Goal: Browse casually: Explore the website without a specific task or goal

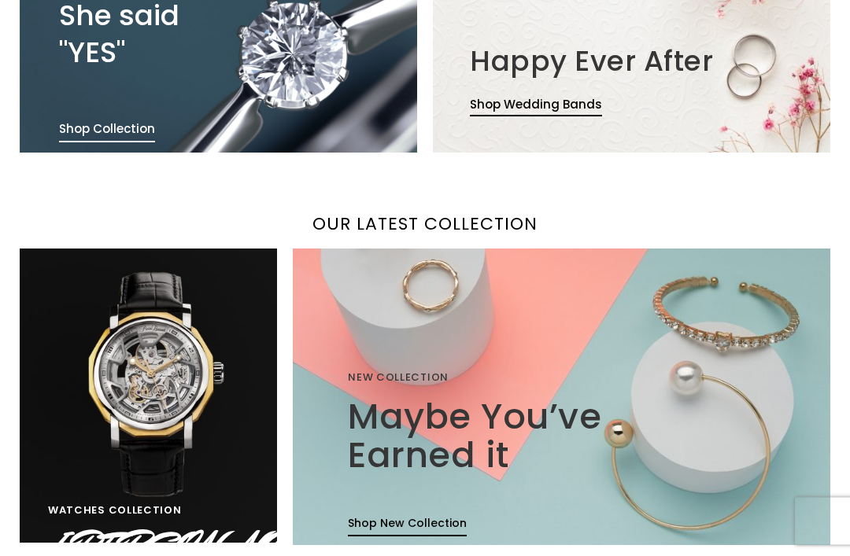
scroll to position [806, 0]
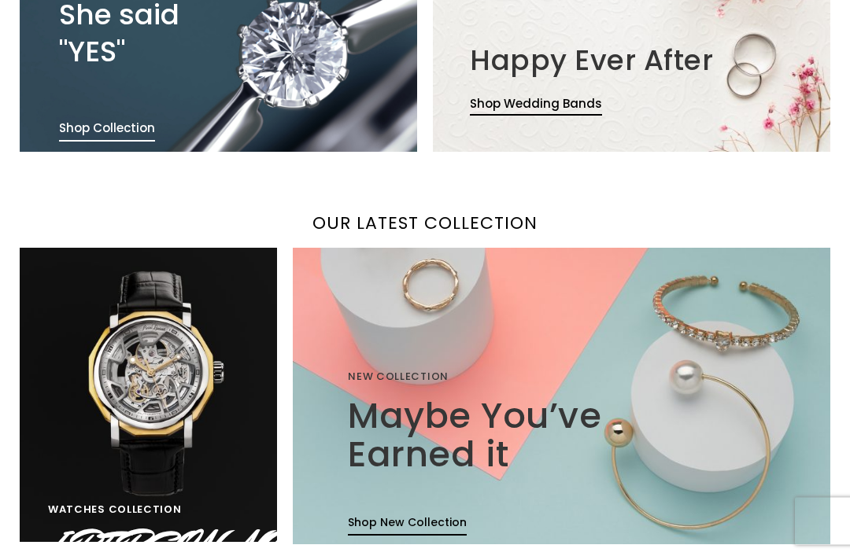
click at [183, 417] on img at bounding box center [148, 396] width 257 height 294
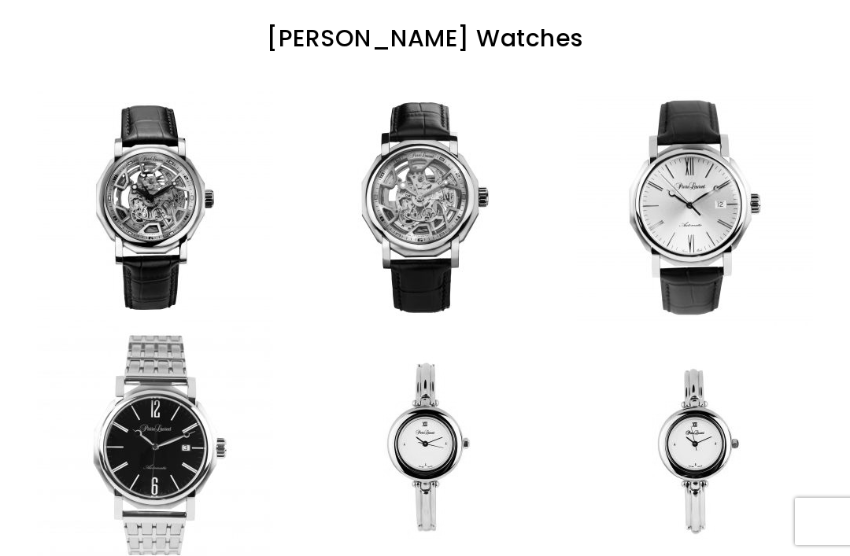
scroll to position [223, 0]
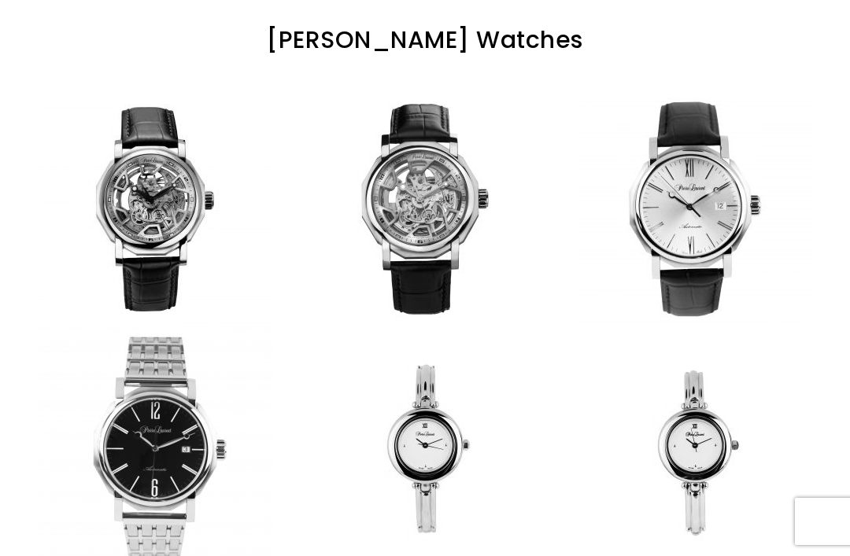
click at [159, 198] on link at bounding box center [155, 209] width 270 height 236
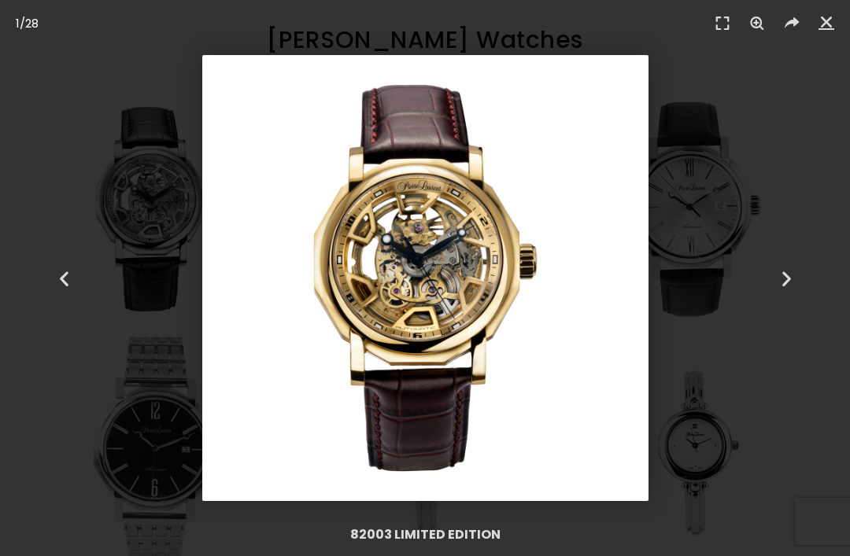
click at [788, 276] on icon "Next slide" at bounding box center [787, 278] width 20 height 20
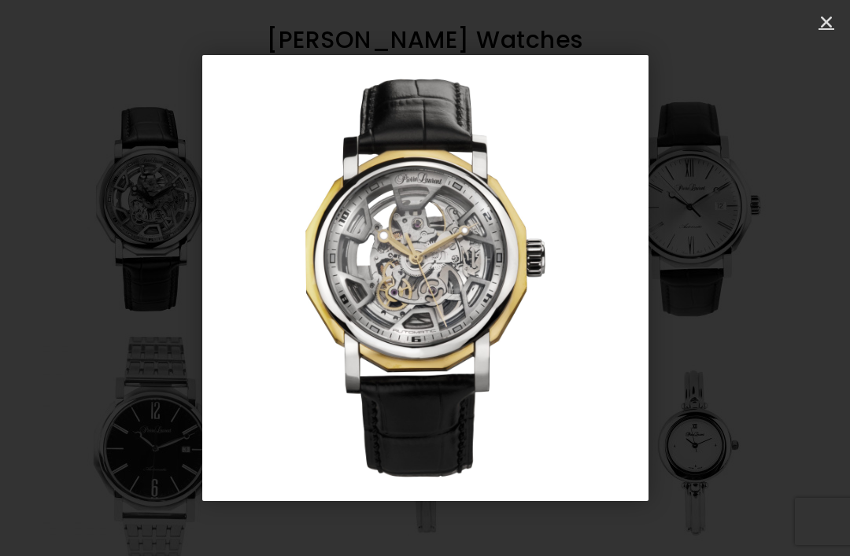
click at [787, 276] on icon "Next slide" at bounding box center [787, 278] width 20 height 20
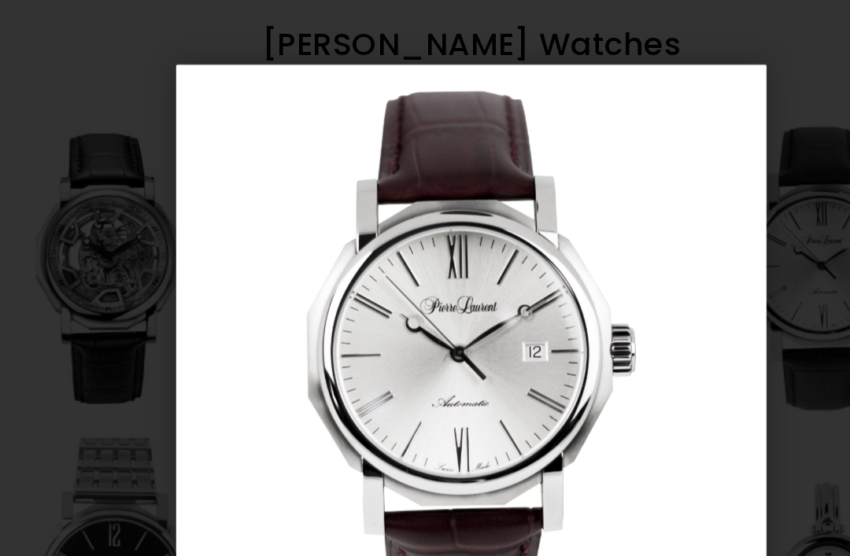
click at [544, 251] on img "3 / 28" at bounding box center [425, 278] width 446 height 446
click at [556, 266] on img "3 / 28" at bounding box center [425, 278] width 446 height 446
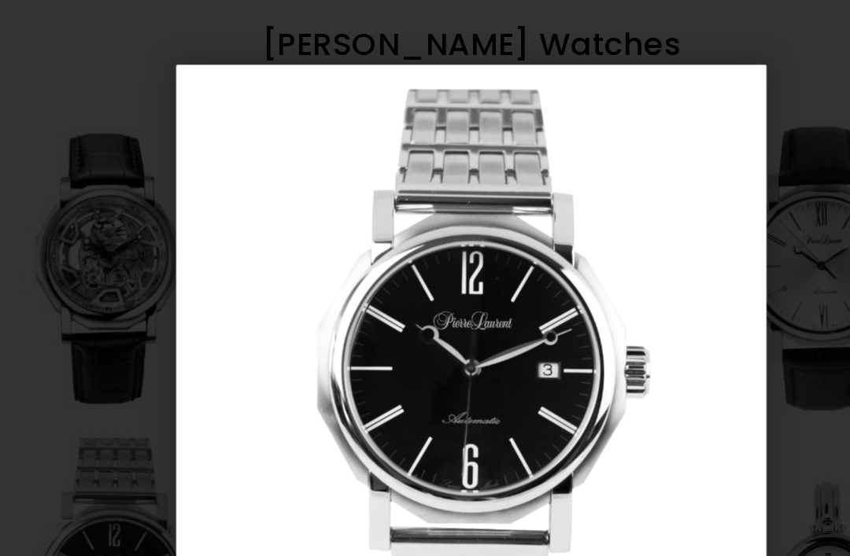
click at [544, 270] on img "4 / 28" at bounding box center [425, 278] width 446 height 446
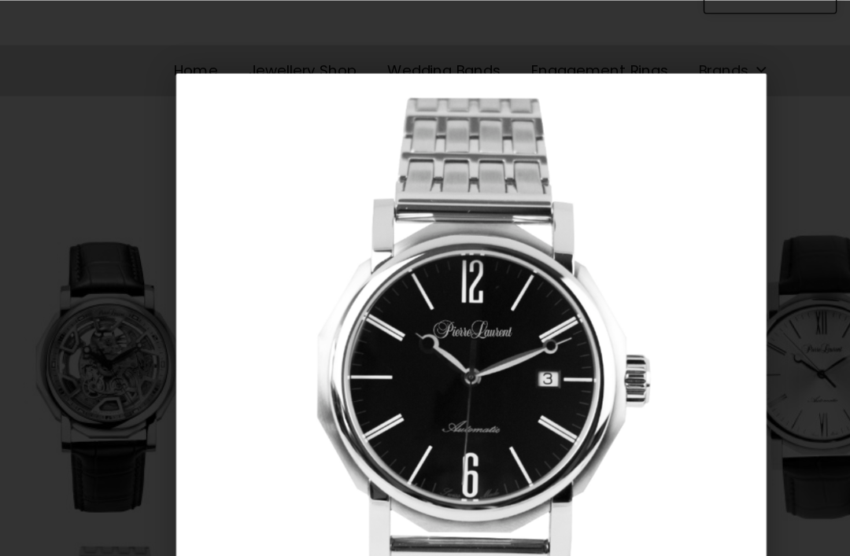
scroll to position [0, 0]
